Goal: Task Accomplishment & Management: Complete application form

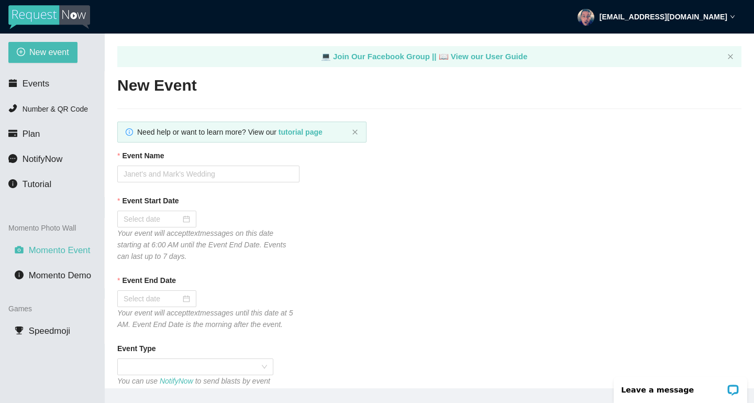
click at [80, 252] on span "Momento Event" at bounding box center [60, 250] width 62 height 10
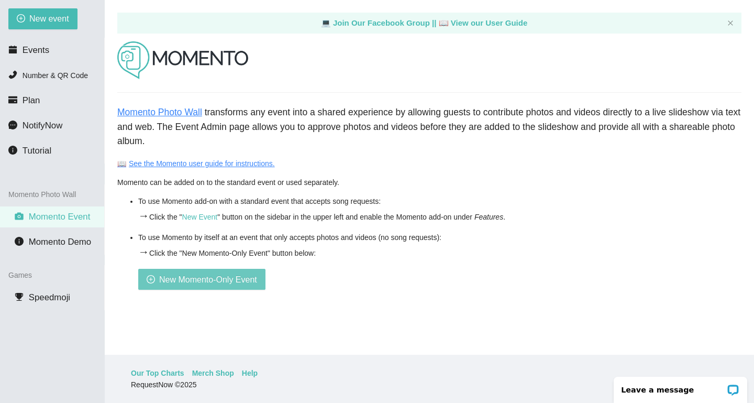
scroll to position [34, 0]
click at [250, 282] on span "New Momento-Only Event" at bounding box center [208, 279] width 98 height 13
type textarea "Thanks for Partying with Morning Star Entertainment! Check us out for your next…"
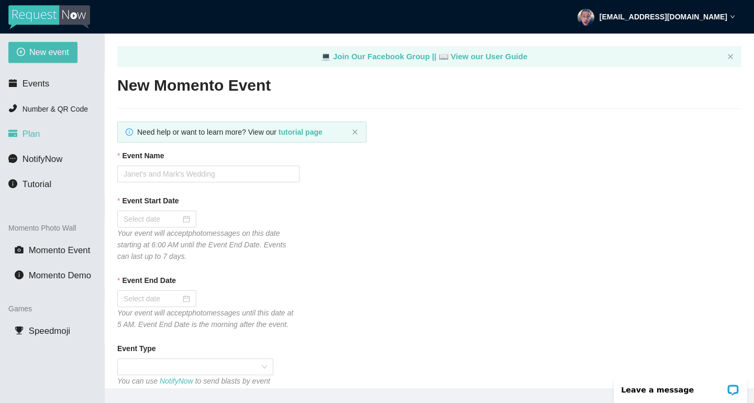
click at [29, 135] on span "Plan" at bounding box center [32, 134] width 18 height 10
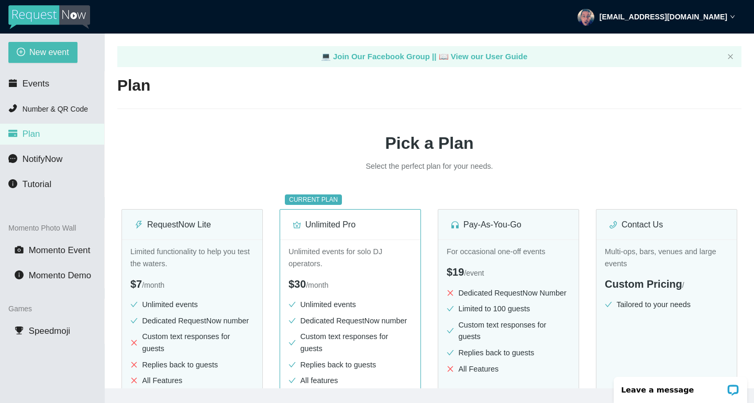
click at [35, 17] on img at bounding box center [49, 17] width 82 height 24
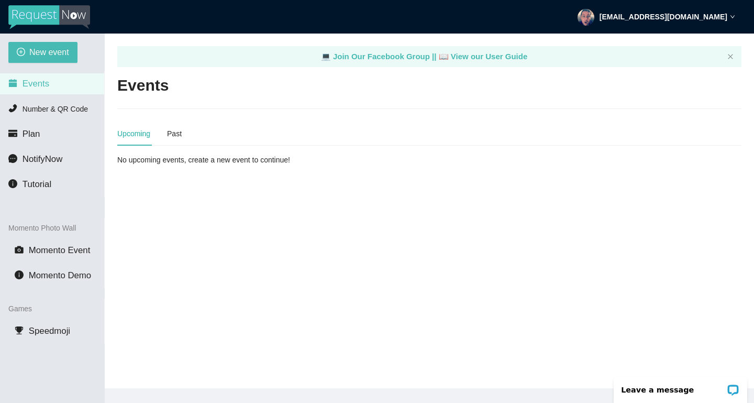
click at [184, 135] on div "Upcoming Past" at bounding box center [429, 133] width 624 height 24
click at [179, 132] on div "Past" at bounding box center [174, 134] width 15 height 12
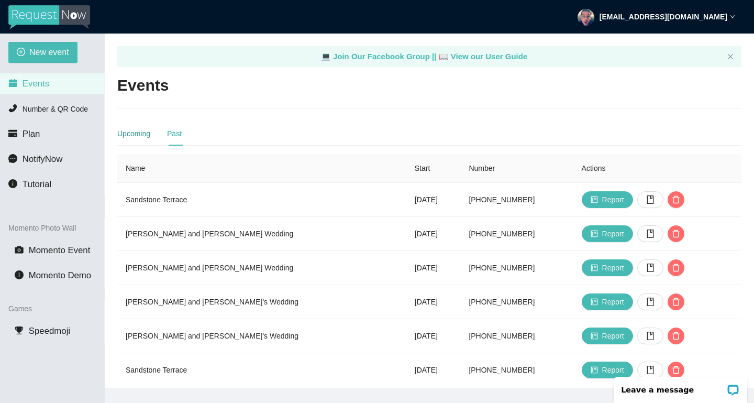
click at [136, 137] on div "Upcoming" at bounding box center [133, 134] width 33 height 12
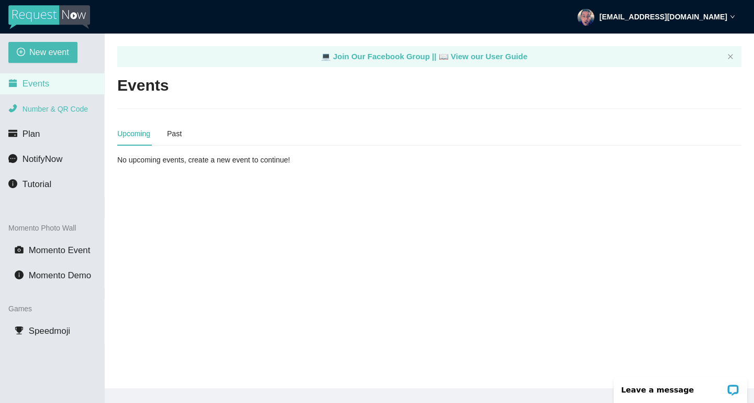
click at [60, 110] on span "Number & QR Code" at bounding box center [55, 109] width 65 height 8
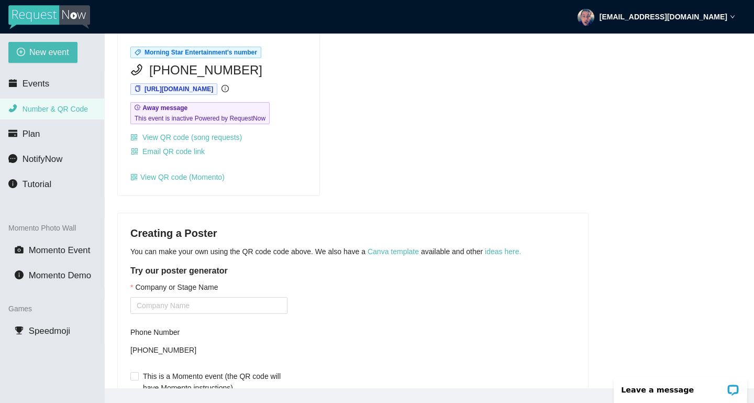
scroll to position [93, 0]
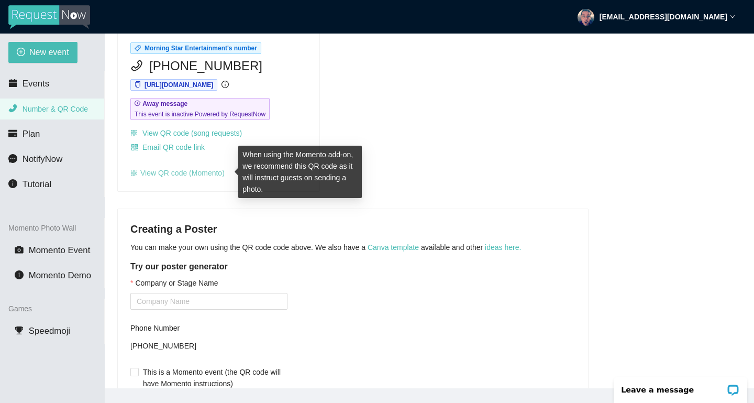
click at [197, 175] on link "View QR code (Momento)" at bounding box center [177, 173] width 94 height 8
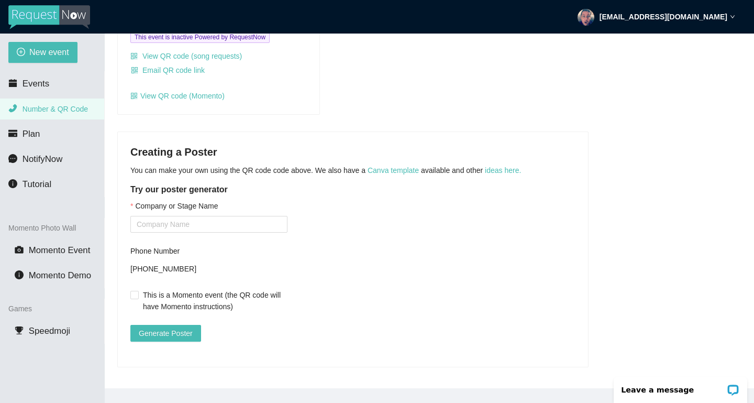
scroll to position [177, 0]
click at [134, 291] on input "This is a Momento event (the QR code will have Momento instructions)" at bounding box center [133, 294] width 7 height 7
checkbox input "true"
click at [178, 327] on span "Generate Poster" at bounding box center [166, 333] width 54 height 12
click at [210, 219] on input "Company or Stage Name" at bounding box center [208, 224] width 157 height 17
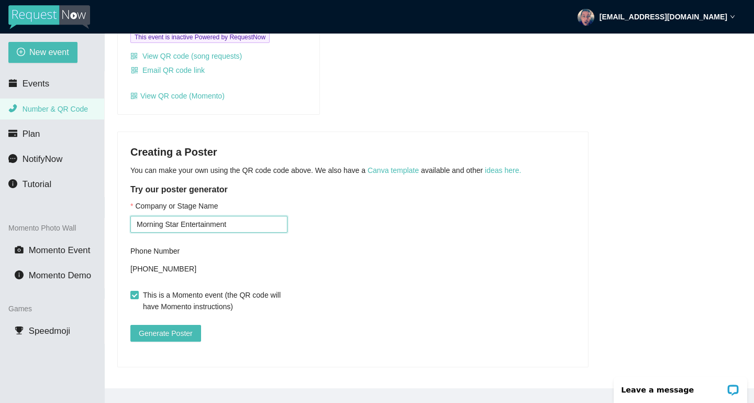
type input "Morning Star Entertainment"
click at [311, 259] on div "Company or Stage Name Morning Star Entertainment Phone Number +12314950292 This…" at bounding box center [352, 277] width 445 height 154
click at [155, 327] on span "Generate Poster" at bounding box center [166, 333] width 54 height 12
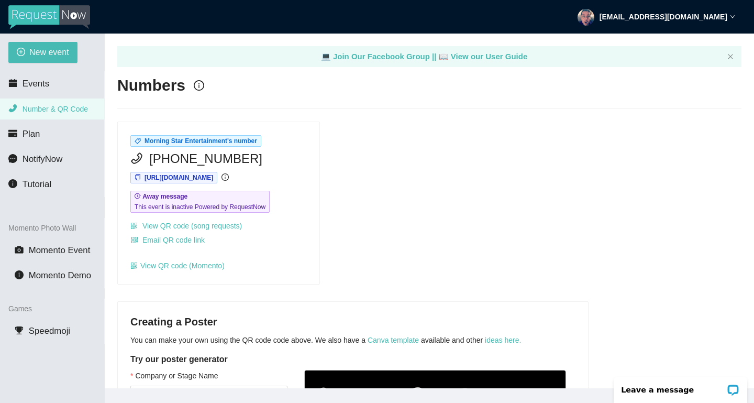
scroll to position [0, 0]
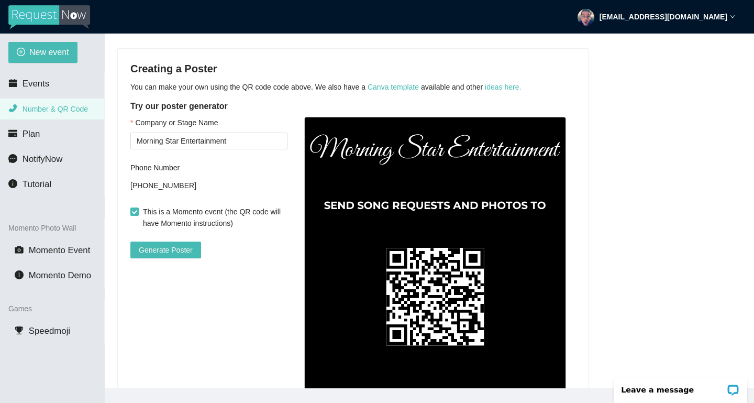
click at [409, 253] on img at bounding box center [435, 280] width 262 height 327
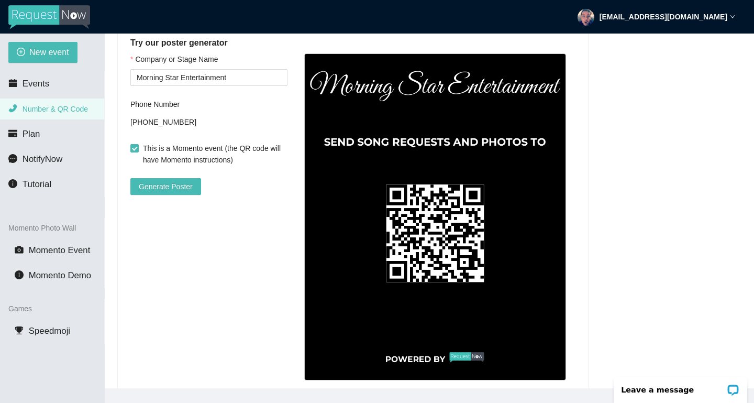
scroll to position [311, 0]
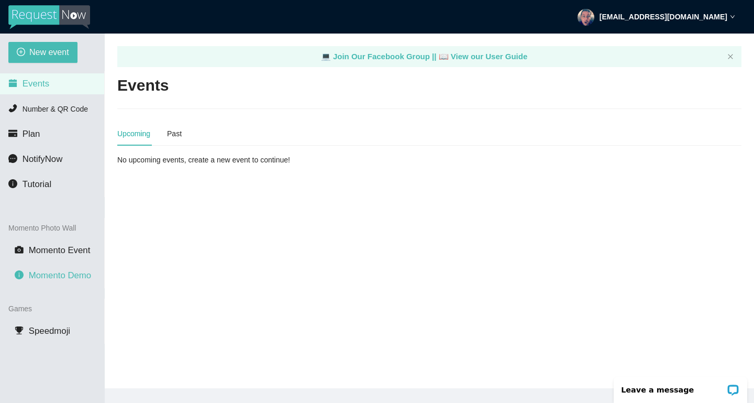
click at [58, 275] on span "Momento Demo" at bounding box center [60, 275] width 62 height 10
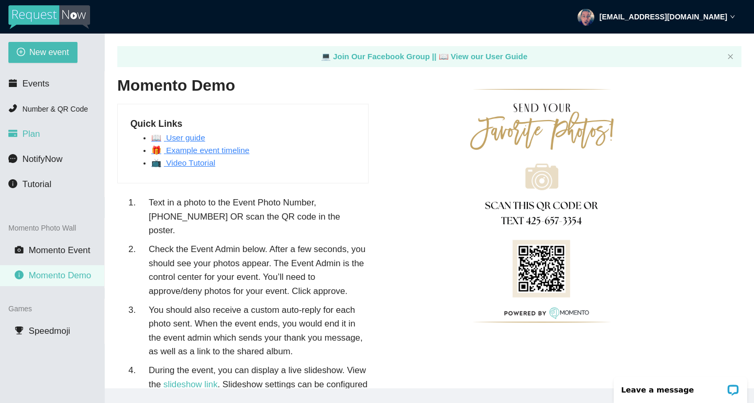
click at [35, 136] on span "Plan" at bounding box center [32, 134] width 18 height 10
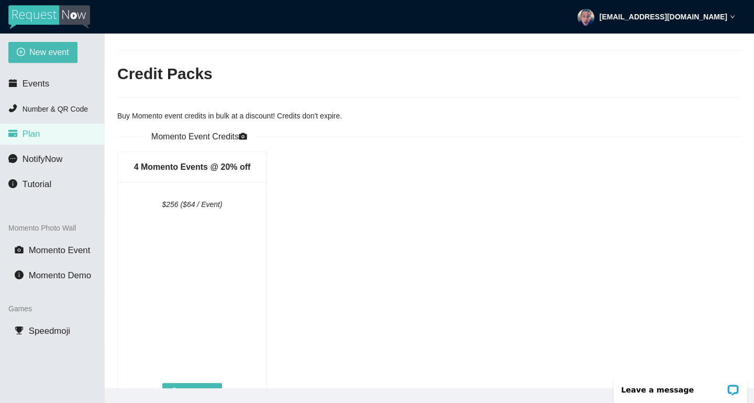
scroll to position [423, 0]
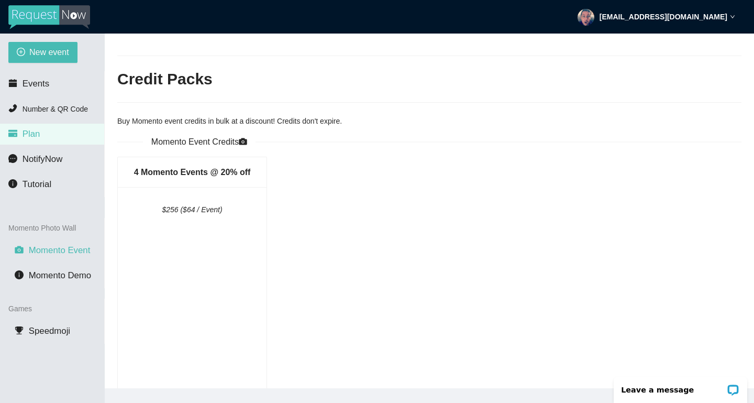
click at [74, 254] on span "Momento Event" at bounding box center [60, 250] width 62 height 10
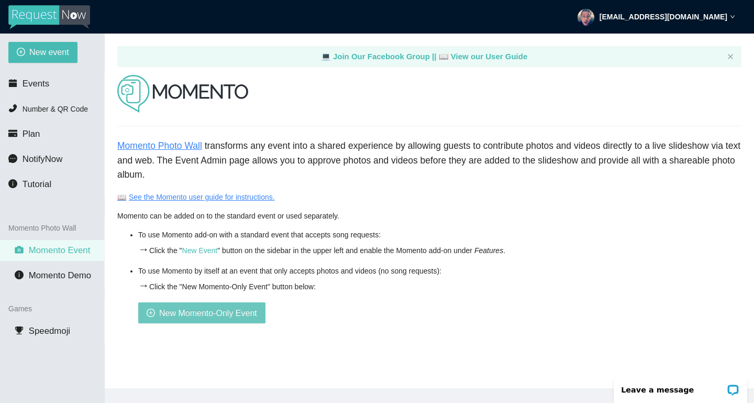
click at [204, 312] on span "New Momento-Only Event" at bounding box center [208, 312] width 98 height 13
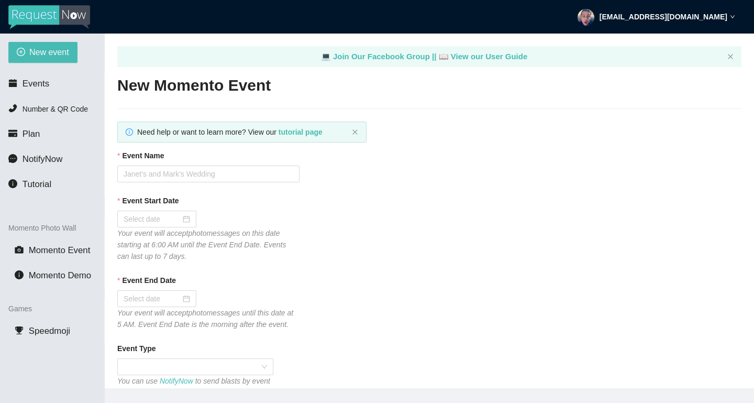
type textarea "Thanks for Partying with Morning Star Entertainment! Check us out for your next…"
click at [198, 176] on input "Event Name" at bounding box center [208, 173] width 182 height 17
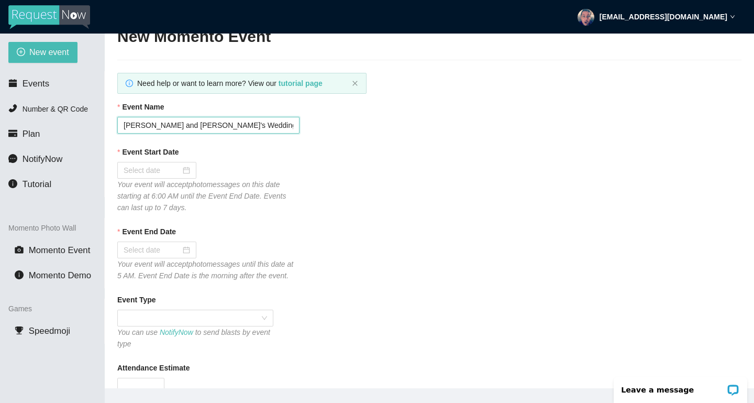
scroll to position [51, 0]
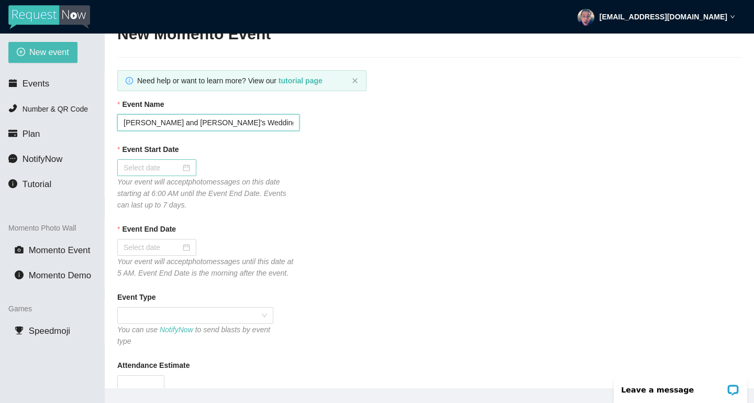
type input "[PERSON_NAME] and [PERSON_NAME]'s Wedding"
click at [185, 167] on div at bounding box center [157, 168] width 67 height 12
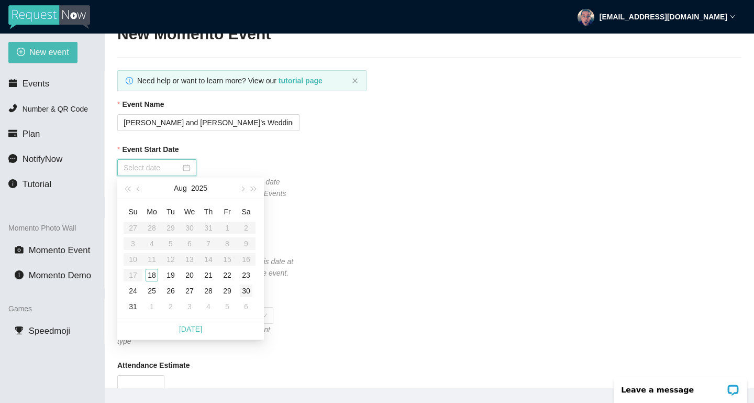
type input "08/22/2025"
type input "[DATE]"
type input "08/30/2025"
type input "[DATE]"
click at [248, 277] on div "23" at bounding box center [246, 275] width 13 height 13
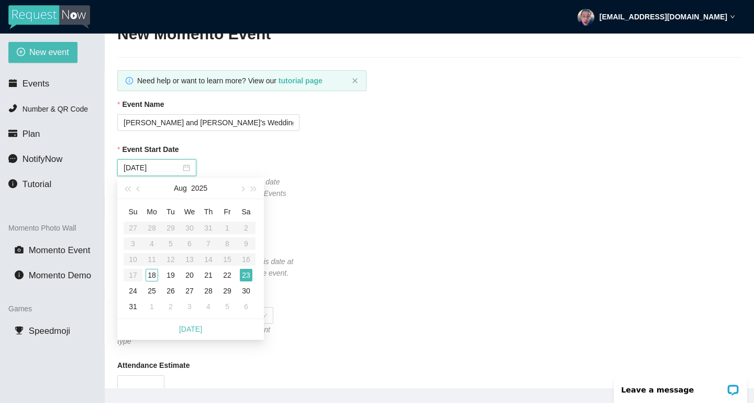
type input "[DATE]"
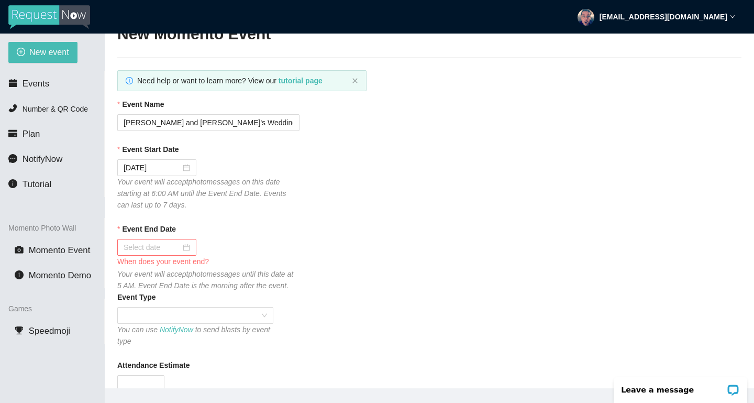
click at [185, 249] on div at bounding box center [157, 247] width 67 height 12
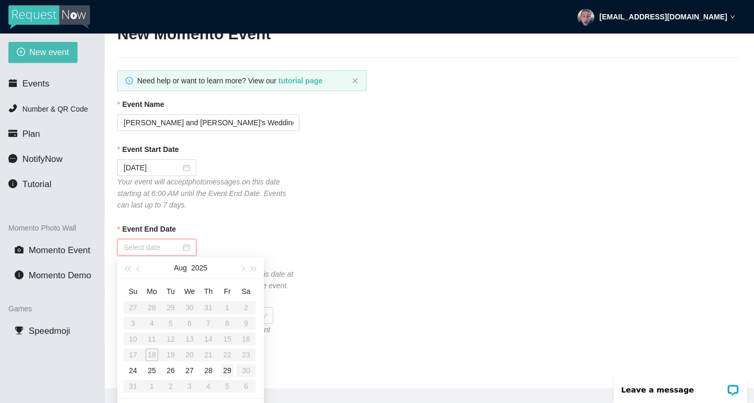
type input "08/29/2025"
type input "08/28/2025"
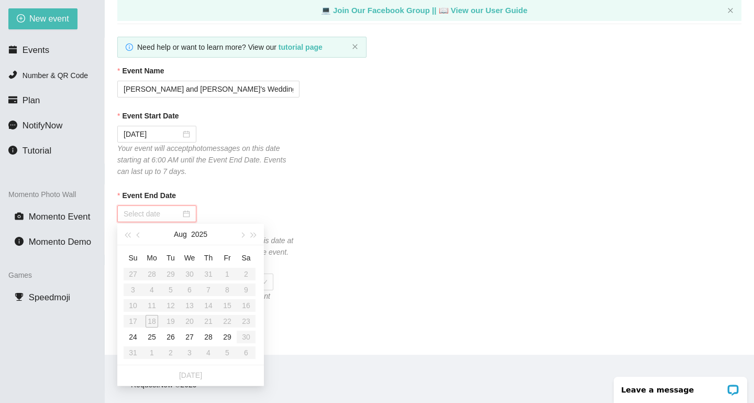
scroll to position [34, 0]
type input "[DATE]"
click at [132, 336] on div "24" at bounding box center [133, 336] width 13 height 13
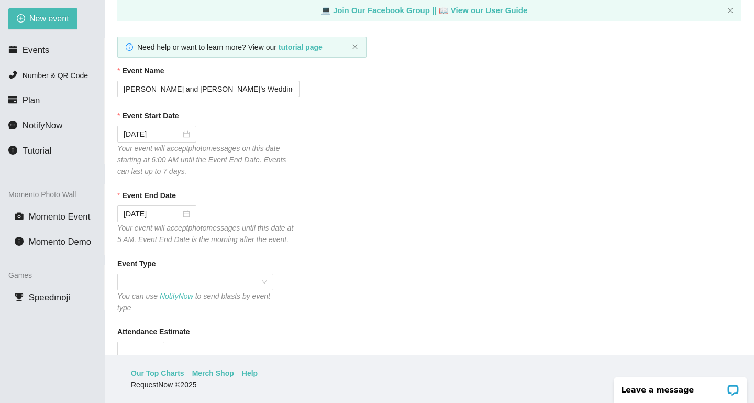
click at [349, 234] on div "Event End Date 08/24/2025 Your event will accept photo messages until this date…" at bounding box center [429, 218] width 624 height 56
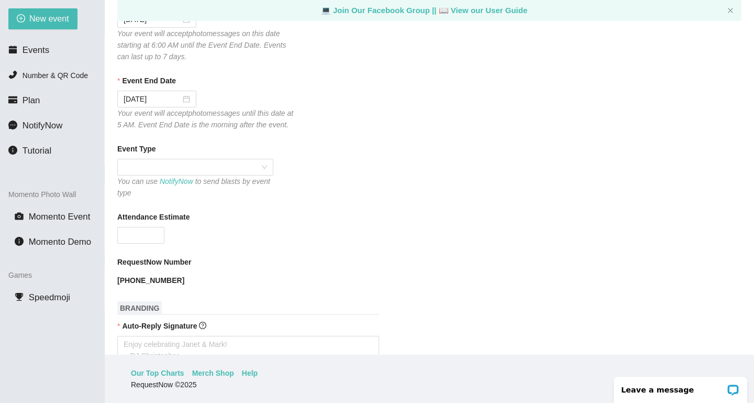
scroll to position [170, 0]
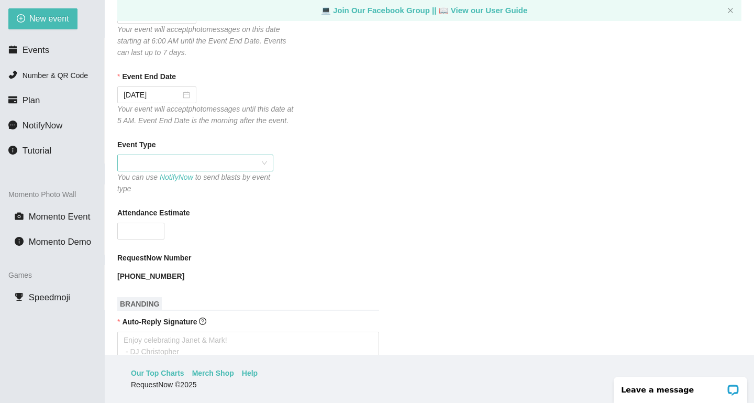
click at [226, 171] on span at bounding box center [195, 163] width 143 height 16
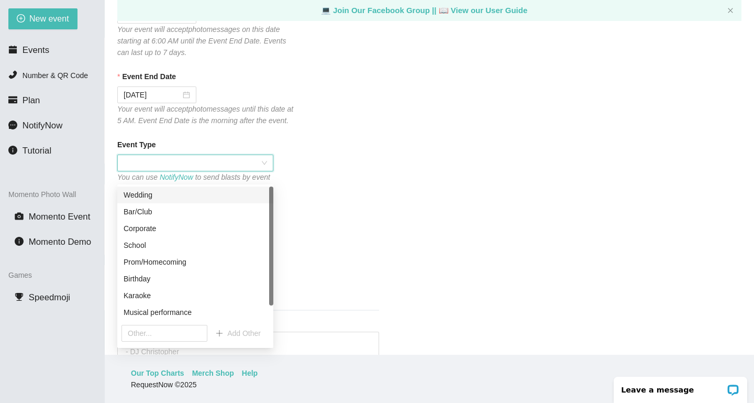
click at [170, 192] on div "Wedding" at bounding box center [195, 195] width 143 height 12
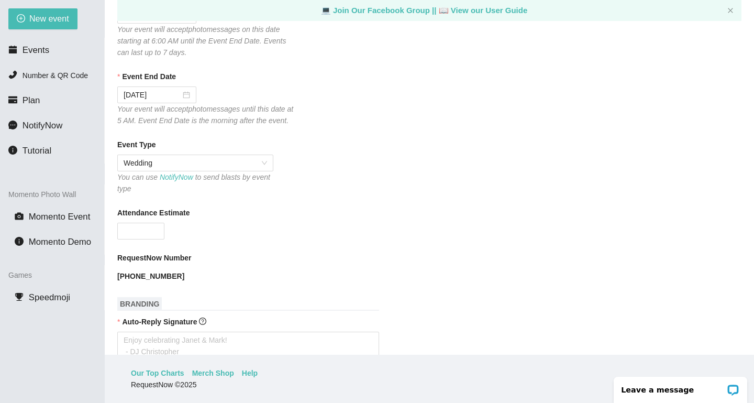
click at [281, 223] on div "Attendance Estimate" at bounding box center [429, 215] width 624 height 16
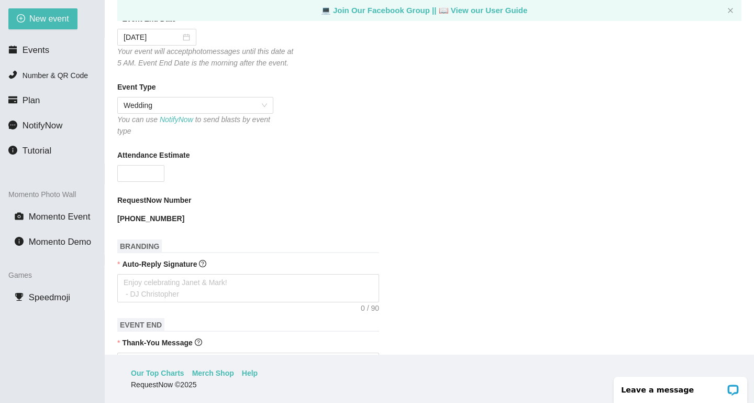
scroll to position [228, 0]
click at [140, 181] on input "Attendance Estimate" at bounding box center [141, 173] width 46 height 16
type input "275"
click at [225, 208] on div "RequestNow Number" at bounding box center [429, 202] width 624 height 16
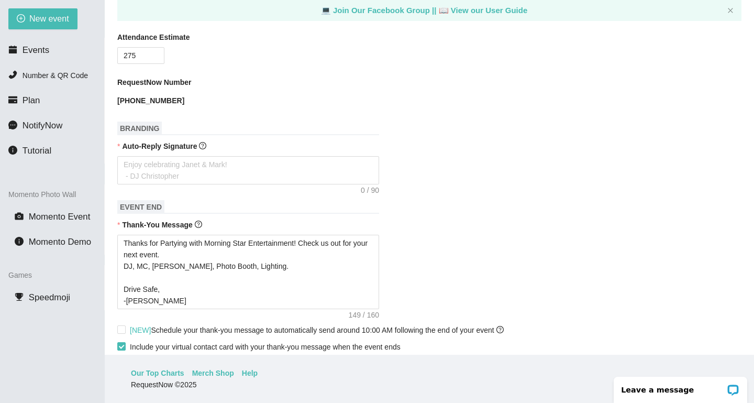
scroll to position [352, 0]
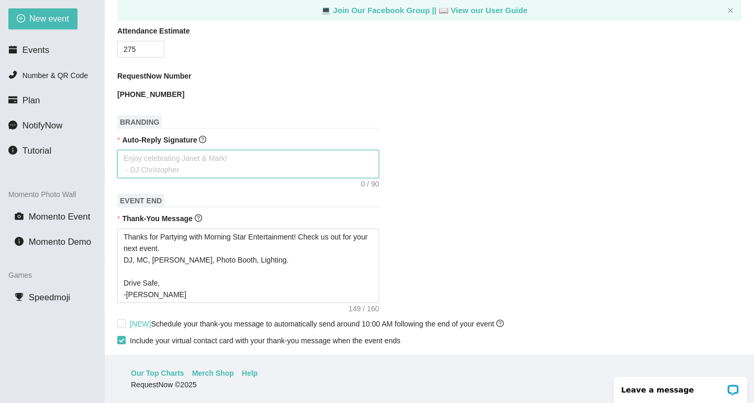
click at [201, 171] on textarea "Auto-Reply Signature" at bounding box center [248, 164] width 262 height 28
type textarea "E"
type textarea "En"
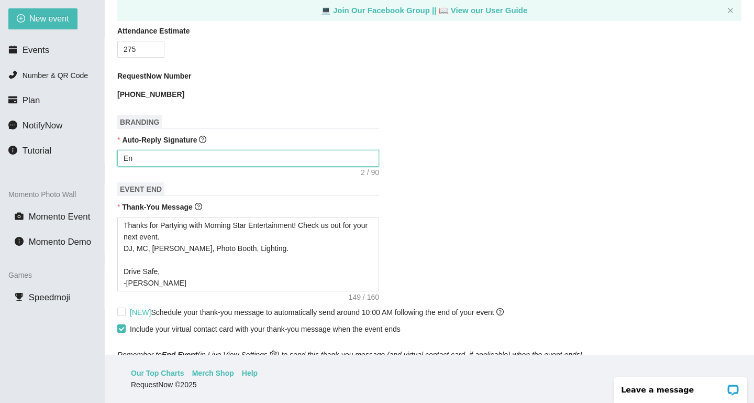
type textarea "Enj"
type textarea "Enjo"
type textarea "Enjoy"
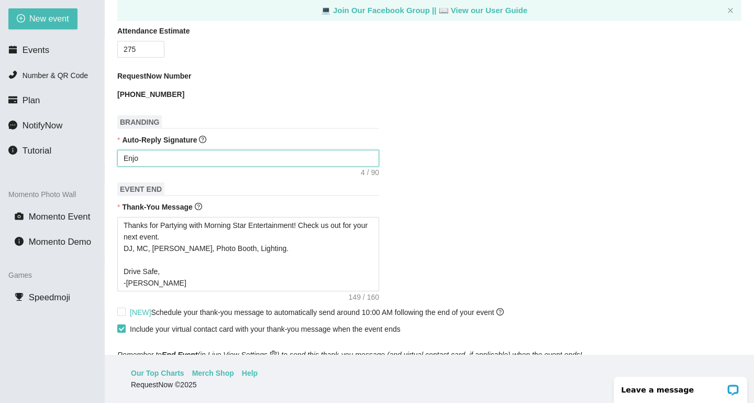
type textarea "Enjoy"
type textarea "Enjoy C"
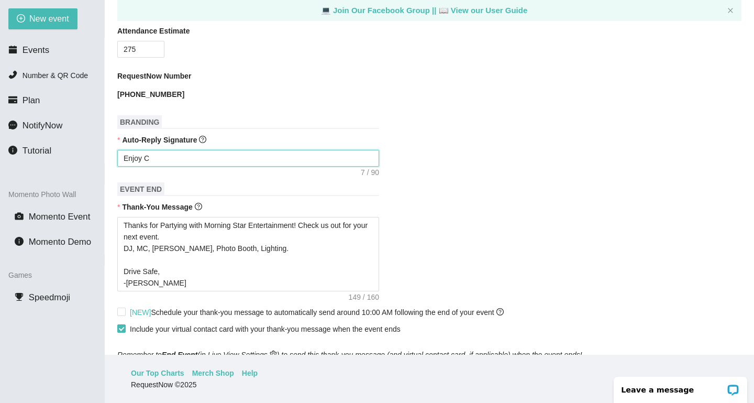
type textarea "Enjoy Ce"
type textarea "Enjoy Cei"
type textarea "Enjoy Ce"
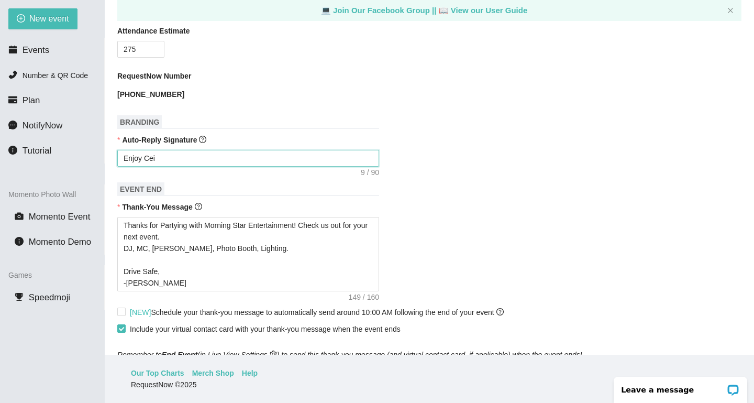
type textarea "Enjoy Ce"
type textarea "Enjoy Cel"
type textarea "Enjoy Celi"
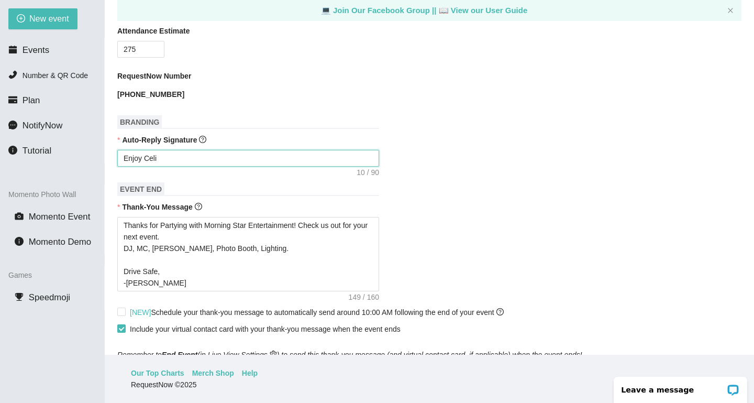
type textarea "Enjoy Celib"
type textarea "Enjoy Celibr"
type textarea "Enjoy Celibra"
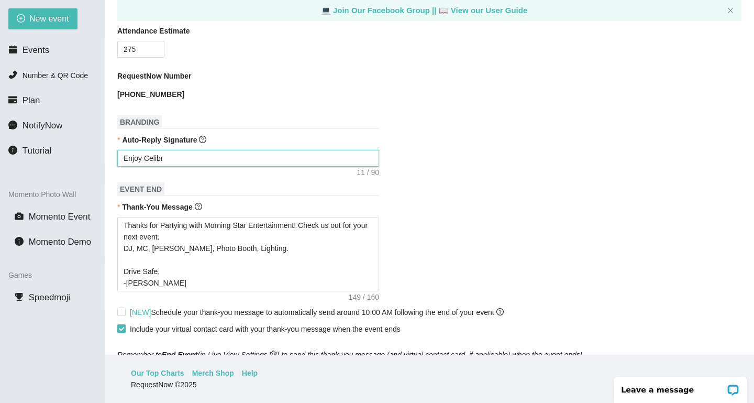
type textarea "Enjoy Celibra"
type textarea "Enjoy Celibrat"
type textarea "Enjoy Celibrati"
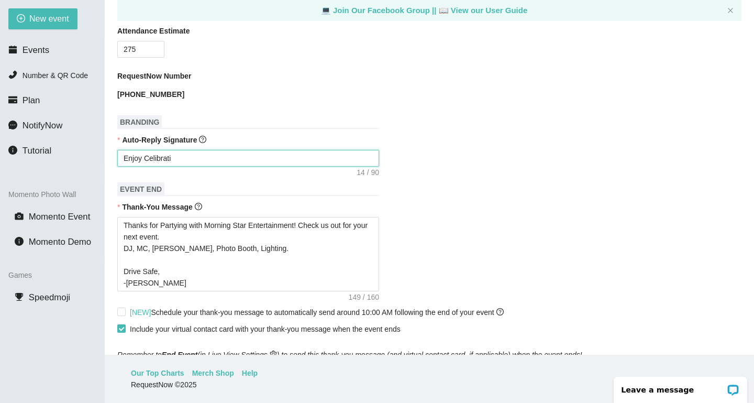
type textarea "Enjoy Celibratin"
type textarea "Enjoy Celibrating"
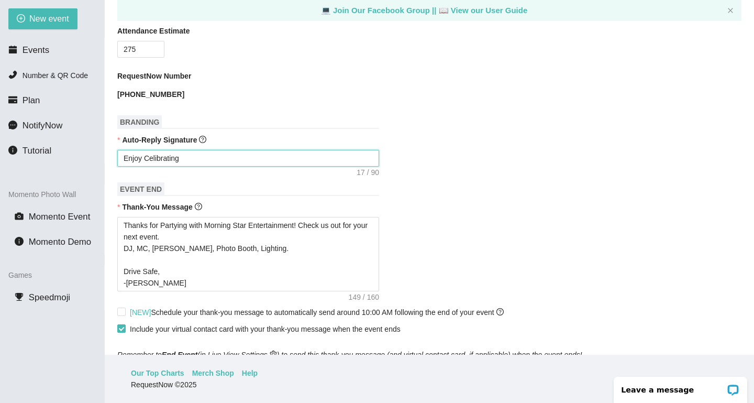
type textarea "Enjoy Celibrating"
type textarea "Enjoy Celibrating w"
type textarea "Enjoy Celibrating wi"
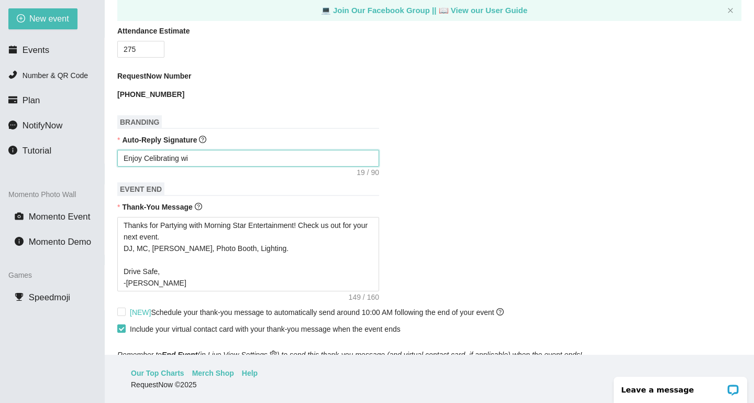
type textarea "Enjoy Celibrating wit"
type textarea "Enjoy Celibrating with"
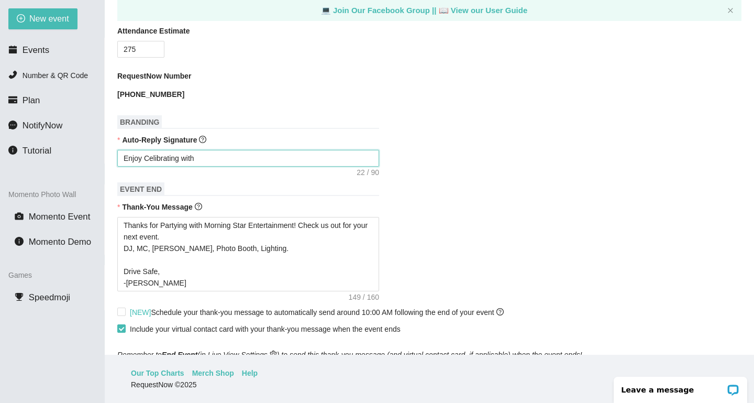
type textarea "Enjoy Celibrating with"
type textarea "Enjoy Celibrating with R"
type textarea "Enjoy Celibrating with Ra"
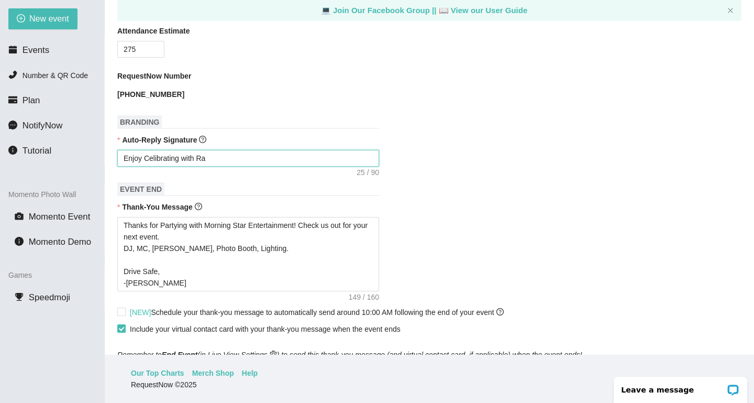
type textarea "Enjoy Celibrating with Rai"
type textarea "Enjoy Celibrating with Rain"
type textarea "Enjoy Celibrating with Raina"
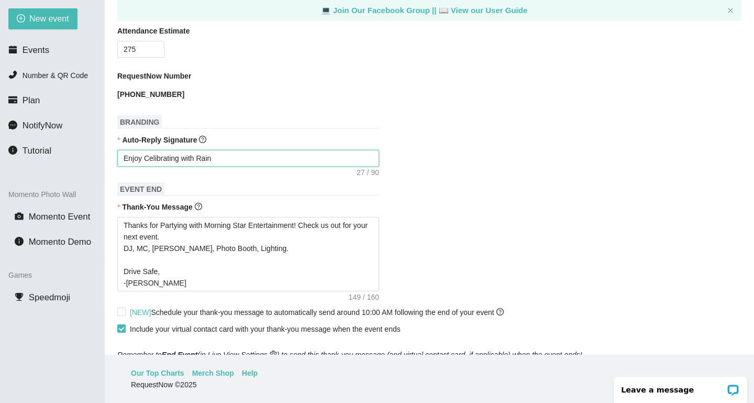
type textarea "Enjoy Celibrating with Raina"
type textarea "Enjoy Celibrating with Raina a"
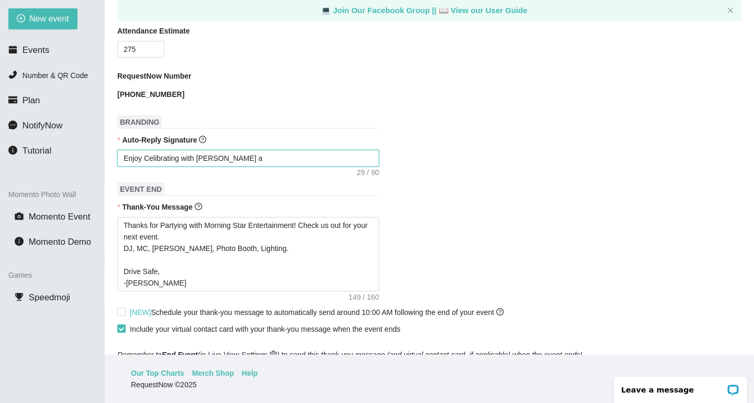
type textarea "Enjoy Celibrating with Raina an"
type textarea "Enjoy Celibrating with Raina and"
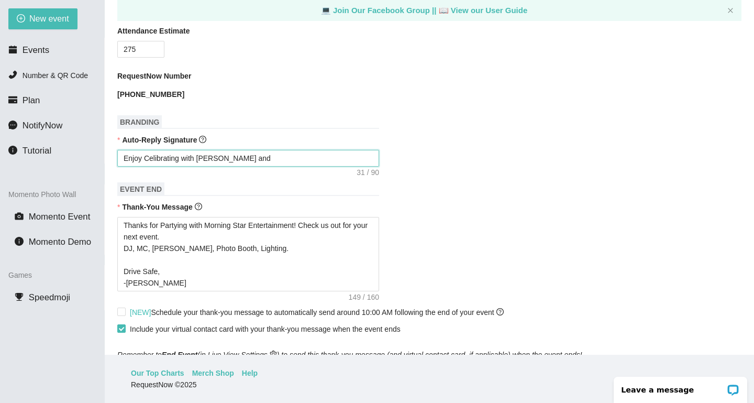
type textarea "Enjoy Celibrating with Raina and"
type textarea "Enjoy Celibrating with Raina and K"
type textarea "Enjoy Celibrating with Raina and Ky"
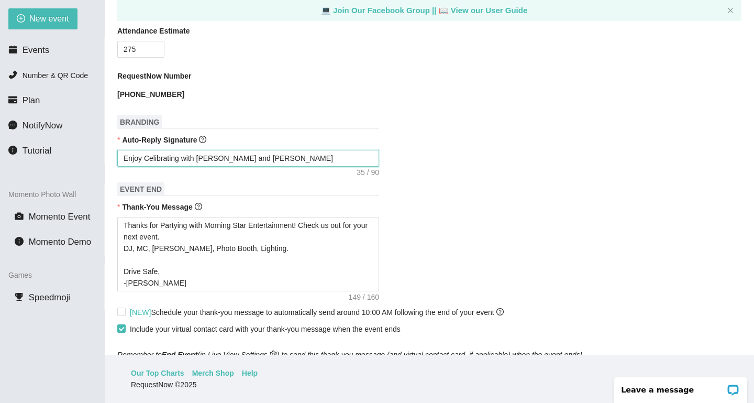
type textarea "Enjoy Celibrating with Raina and Kyl"
type textarea "Enjoy Celibrating with Raina and Kyle"
type textarea "Enjoy Celibrating with Raina and Kyle!"
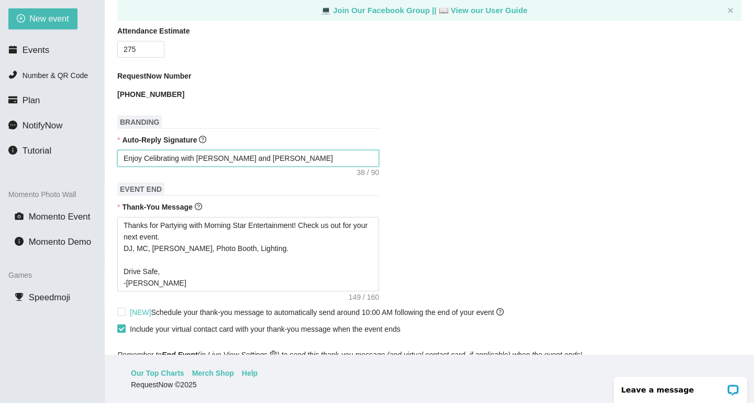
type textarea "Enjoy Celibrating with Raina and Kyle!"
type textarea "Enjoy Celibrating with Raina and Kyle!!"
click at [157, 167] on textarea "Enjoy Celibrating with Raina and Kyle!!" at bounding box center [248, 158] width 262 height 17
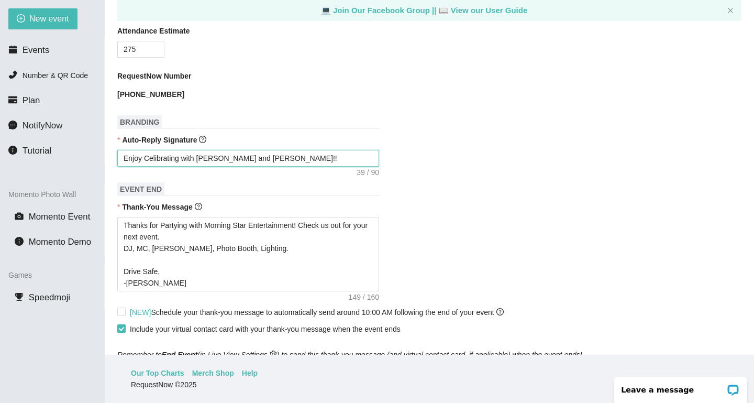
type textarea "Enjoy Celebrating with [PERSON_NAME] and [PERSON_NAME]!!"
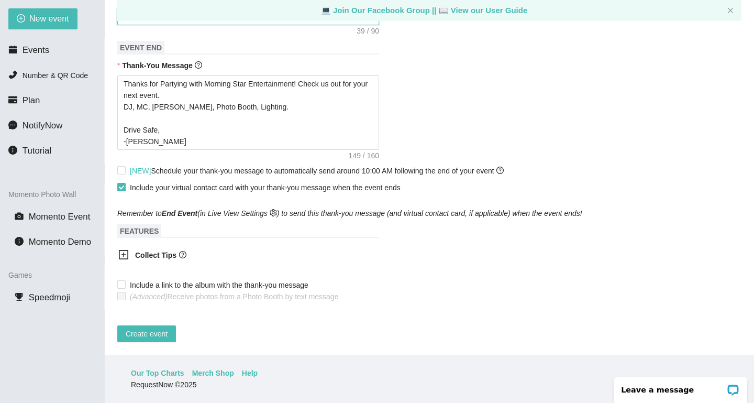
scroll to position [496, 0]
type textarea "Enjoy Celebrating with [PERSON_NAME] and [PERSON_NAME]!!"
click at [122, 287] on input "Include a link to the album with the thank-you message" at bounding box center [120, 283] width 7 height 7
checkbox input "true"
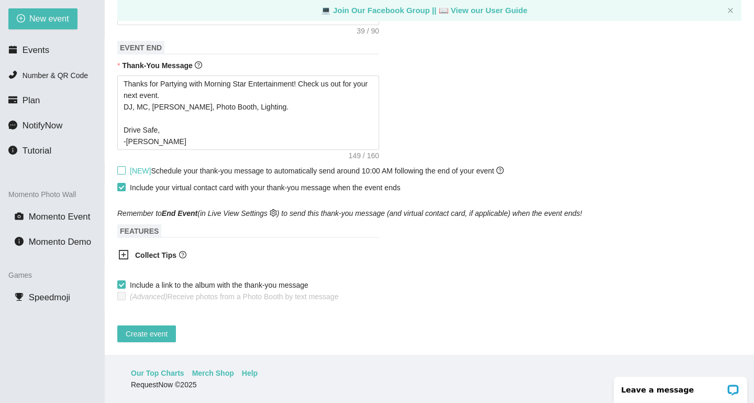
click at [125, 166] on span at bounding box center [121, 170] width 8 height 8
click at [125, 166] on input "[NEW] Schedule your thank-you message to automatically send around 10:00 AM fol…" at bounding box center [120, 169] width 7 height 7
checkbox input "true"
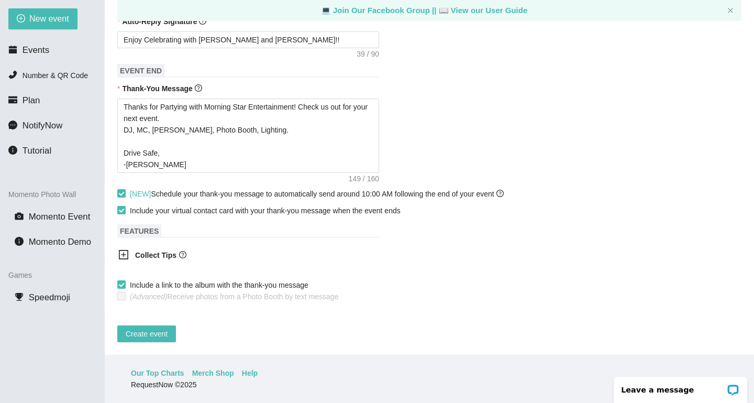
scroll to position [34, 0]
click at [157, 328] on span "Create event" at bounding box center [147, 334] width 42 height 12
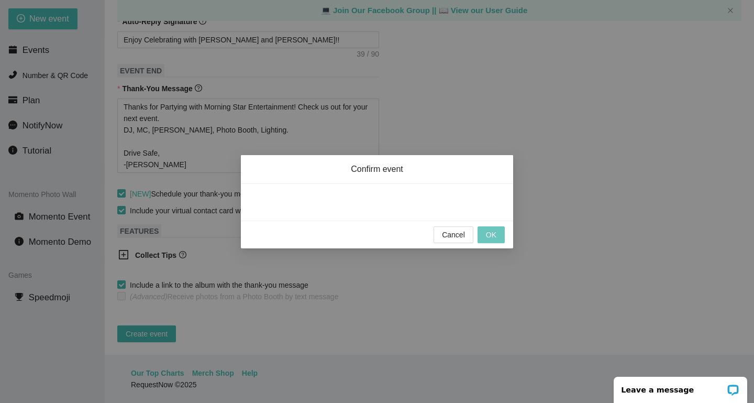
click at [492, 237] on span "OK" at bounding box center [491, 235] width 10 height 12
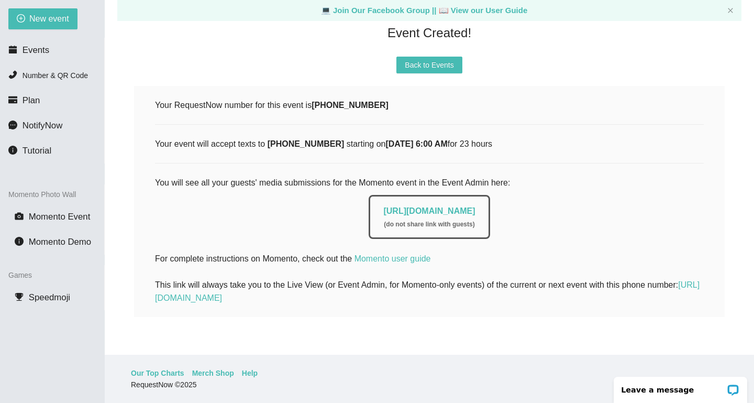
scroll to position [102, 0]
click at [475, 206] on link "https://app.requestnow.io/photo-admin/rwpwpye" at bounding box center [429, 210] width 92 height 9
click at [598, 233] on div "Your RequestNow number for this event is (231) 495-0292 Your event will accept …" at bounding box center [429, 201] width 549 height 206
click at [600, 197] on div "https://app.requestnow.io/photo-admin/rwpwpye ( do not share link with guests )" at bounding box center [429, 214] width 549 height 49
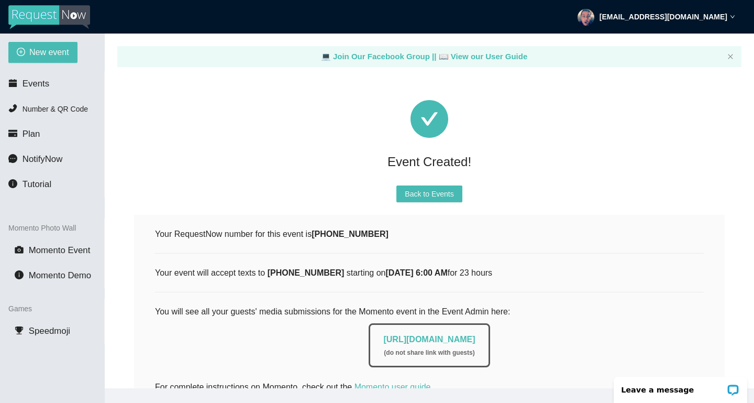
scroll to position [0, 0]
click at [413, 196] on span "Back to Events" at bounding box center [429, 194] width 49 height 12
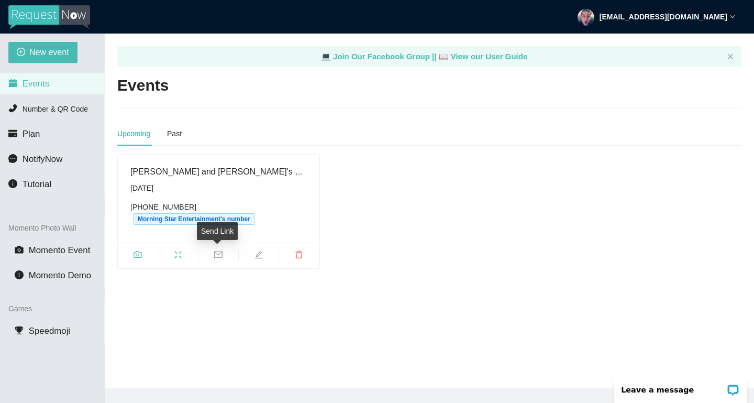
click at [218, 253] on icon "mail" at bounding box center [218, 254] width 8 height 7
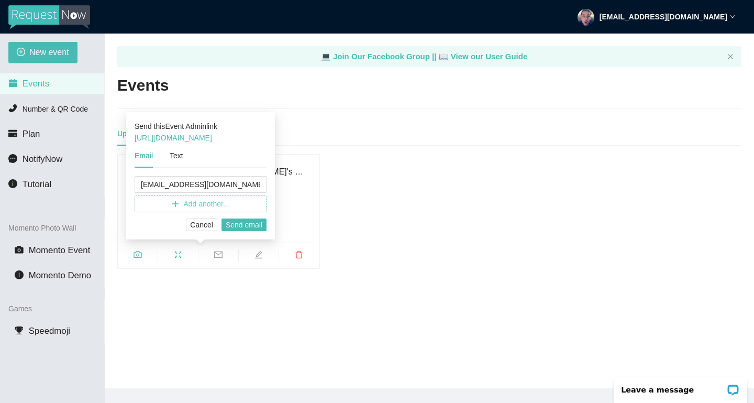
click at [218, 206] on span "Add another..." at bounding box center [206, 204] width 46 height 12
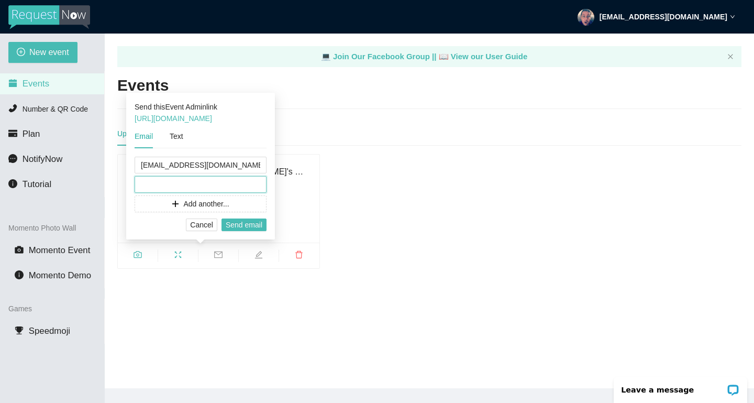
click at [157, 185] on input "text" at bounding box center [201, 184] width 132 height 17
paste input "rainonarose@gmail.com"
type input "rainonarose@gmail.com"
click at [262, 227] on span "Send email" at bounding box center [244, 225] width 37 height 12
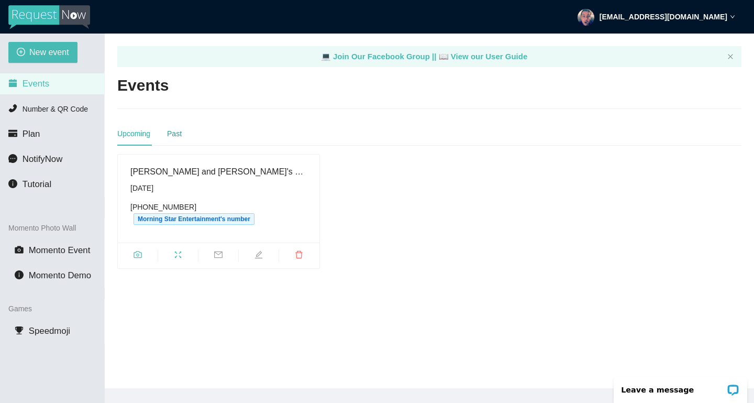
click at [181, 135] on div "Past" at bounding box center [174, 134] width 15 height 12
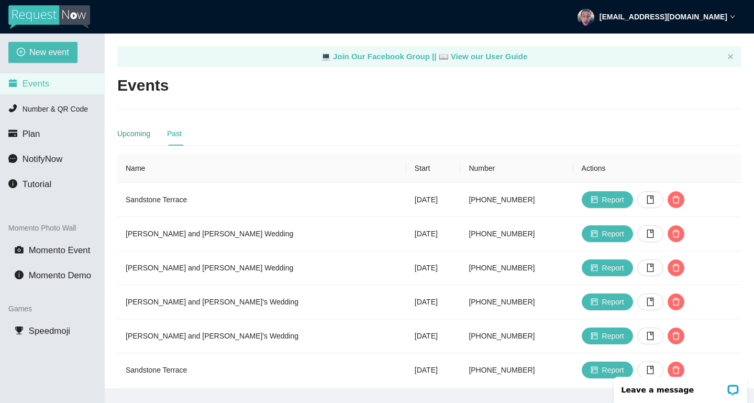
click at [135, 130] on div "Upcoming" at bounding box center [133, 134] width 33 height 12
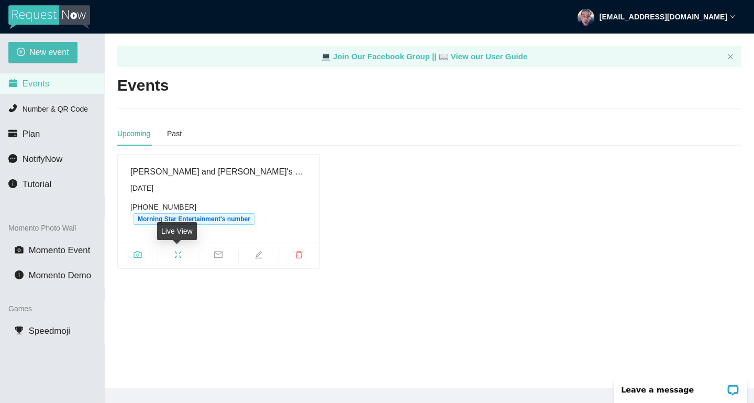
click at [178, 256] on icon "fullscreen" at bounding box center [178, 254] width 8 height 8
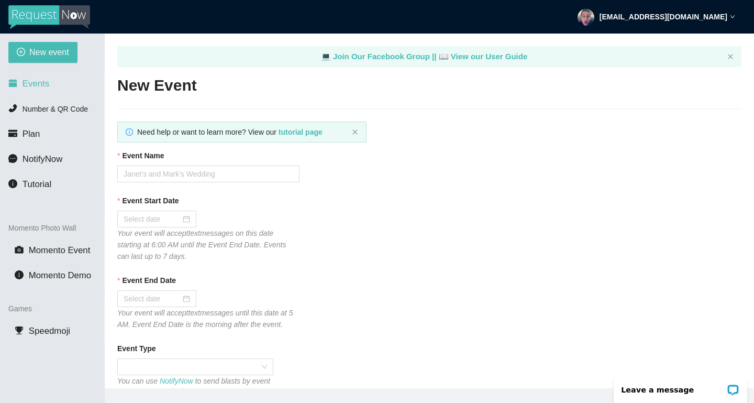
click at [42, 88] on span "Events" at bounding box center [36, 84] width 27 height 10
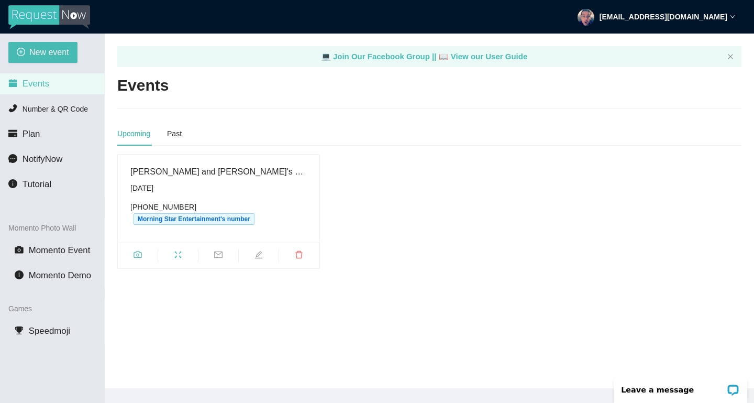
click at [201, 173] on div "[PERSON_NAME] and [PERSON_NAME]'s Wedding" at bounding box center [218, 171] width 176 height 13
click at [258, 250] on span "edit" at bounding box center [259, 256] width 40 height 12
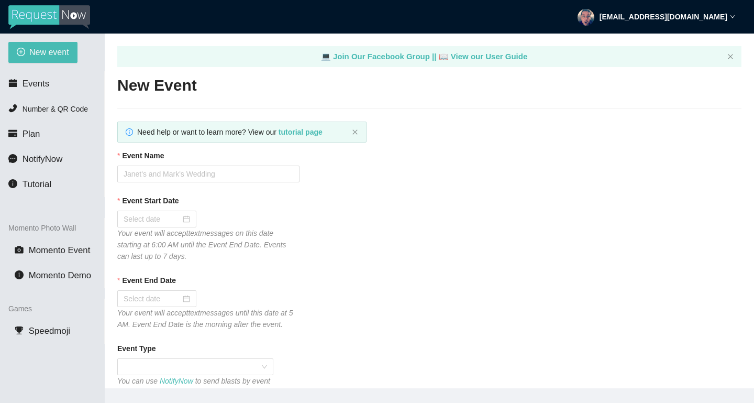
type textarea "Enjoy Celebrating with [PERSON_NAME] and [PERSON_NAME]!!"
type input "[PERSON_NAME] and [PERSON_NAME]'s Wedding"
type input "[DATE]"
type input "275"
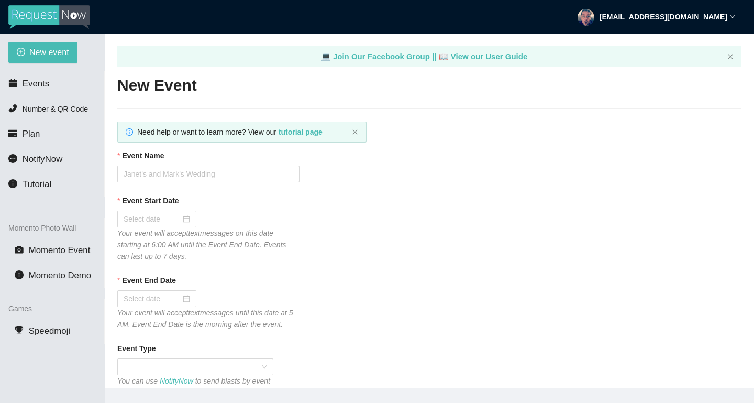
type textarea "Enjoy Celebrating with [PERSON_NAME] and [PERSON_NAME]!!"
checkbox input "true"
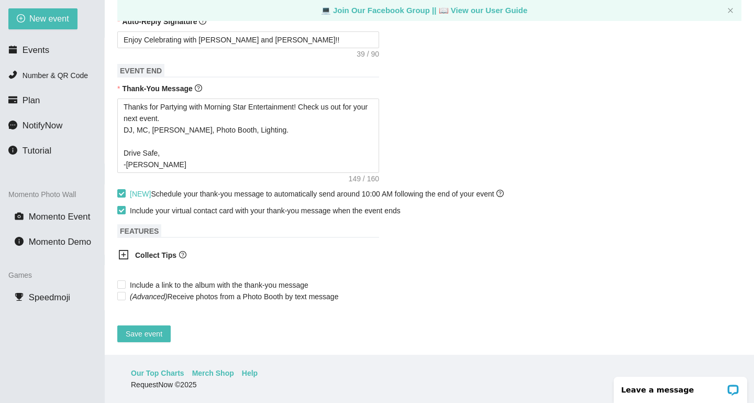
scroll to position [34, 0]
click at [121, 292] on input "(Advanced) Receive photos from a Photo Booth by text message" at bounding box center [120, 295] width 7 height 7
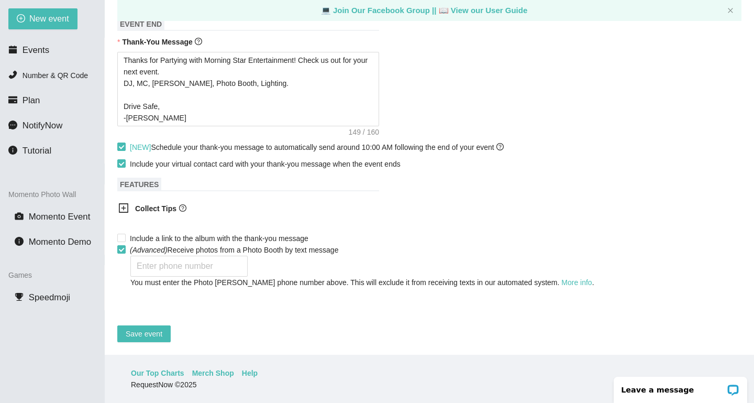
scroll to position [536, 0]
click at [125, 246] on label "(Advanced) Receive photos from a Photo Booth by text message" at bounding box center [229, 250] width 225 height 12
click at [125, 246] on input "(Advanced) Receive photos from a Photo Booth by text message" at bounding box center [120, 248] width 7 height 7
checkbox input "false"
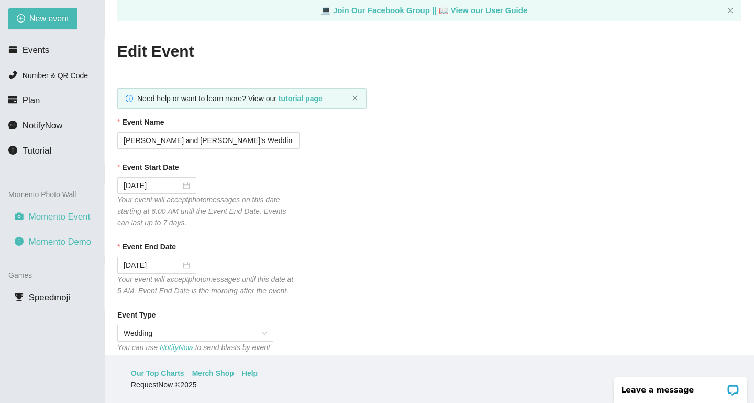
scroll to position [0, 0]
click at [78, 216] on span "Momento Event" at bounding box center [60, 217] width 62 height 10
